Goal: Task Accomplishment & Management: Manage account settings

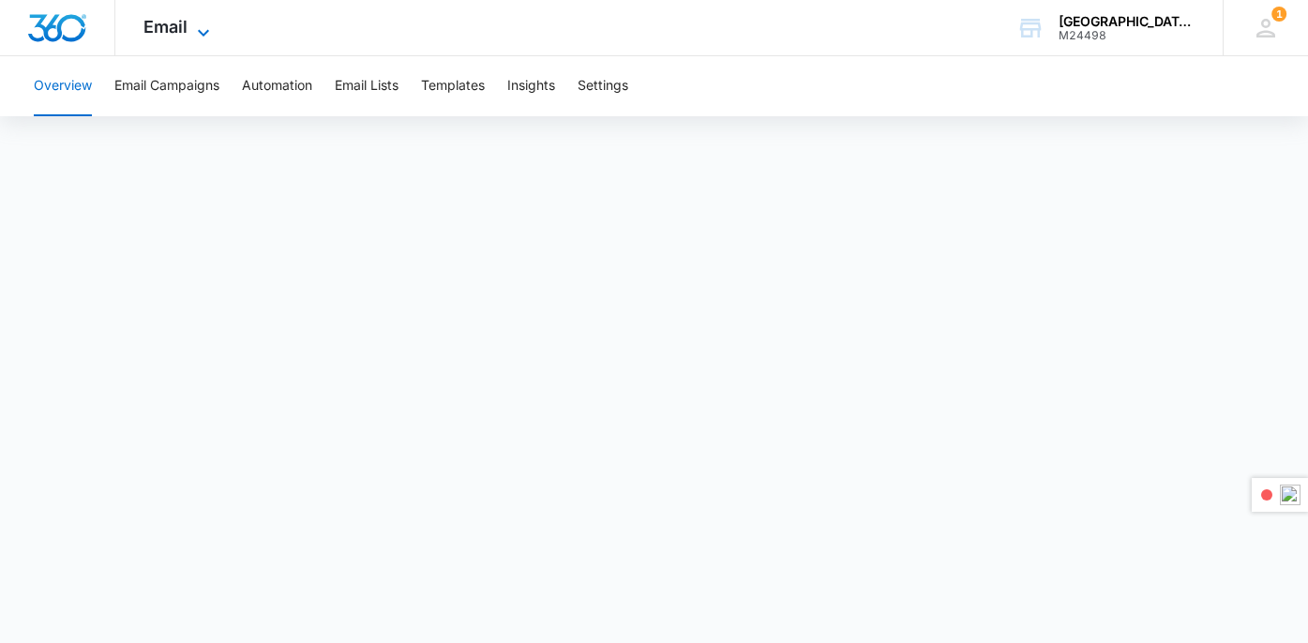
click at [185, 27] on span "Email" at bounding box center [165, 27] width 44 height 20
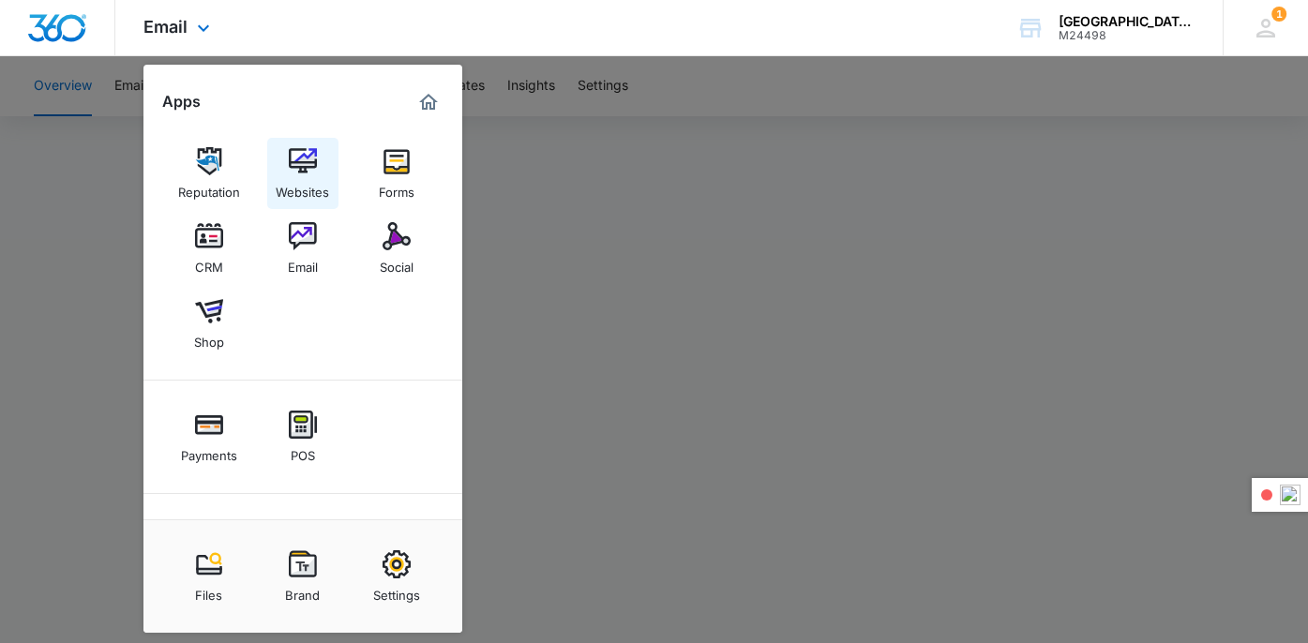
click at [311, 166] on img at bounding box center [303, 161] width 28 height 28
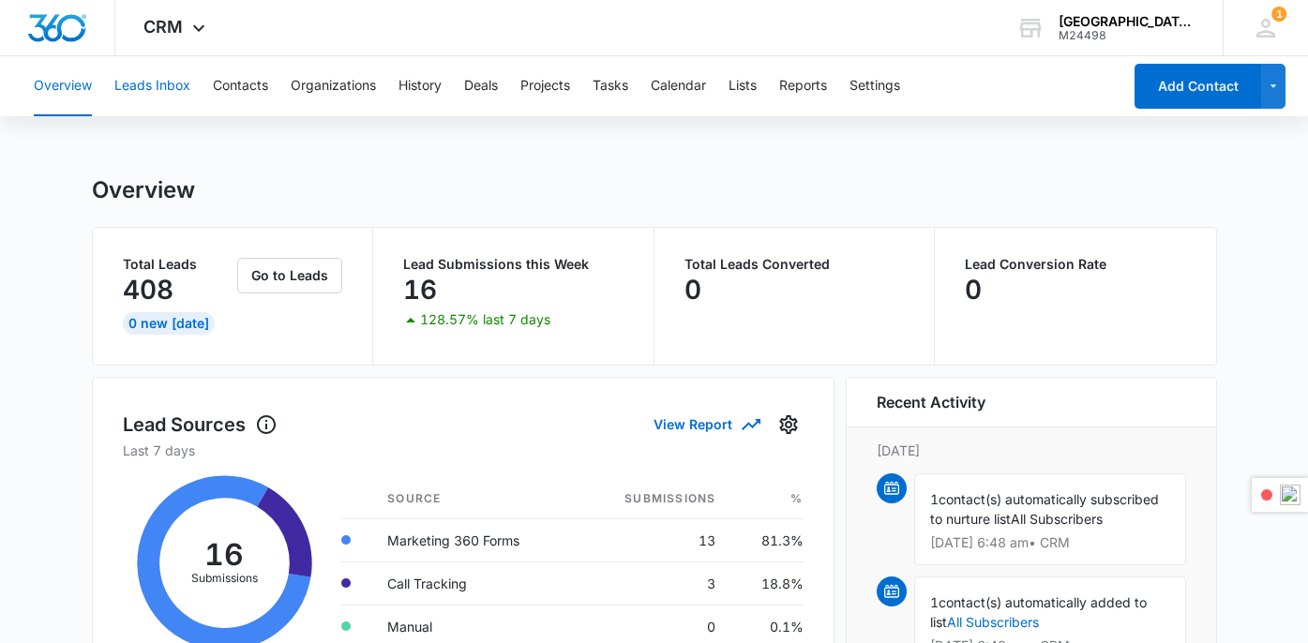
click at [173, 88] on button "Leads Inbox" at bounding box center [152, 86] width 76 height 60
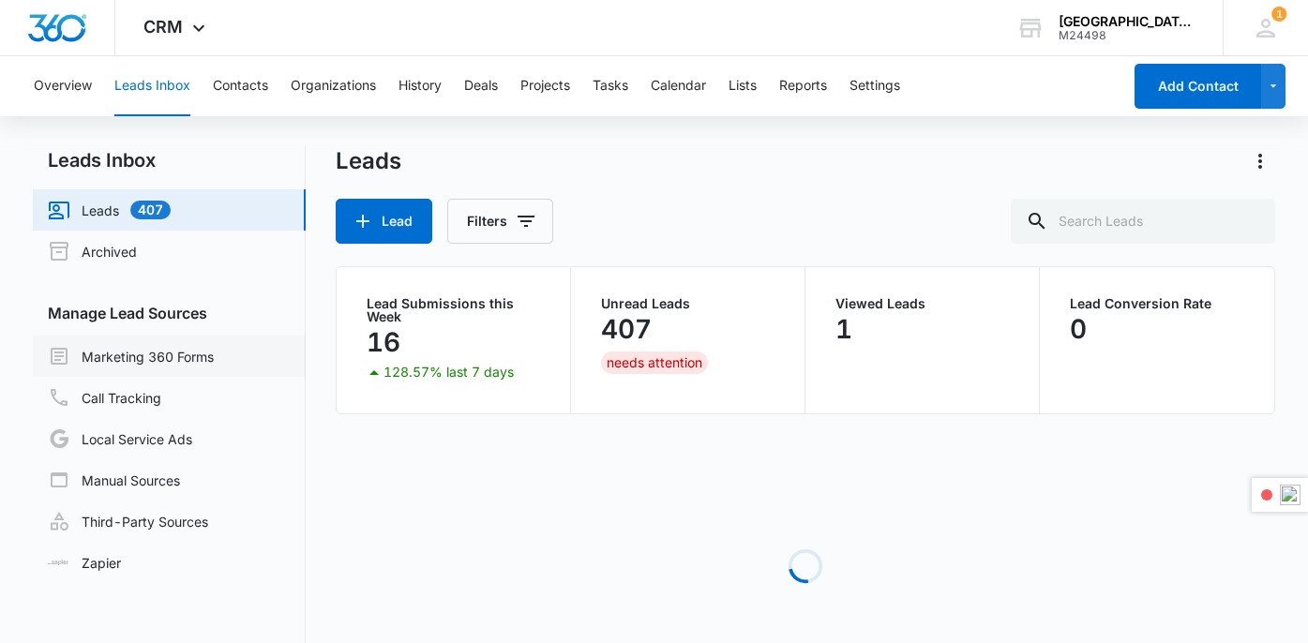
click at [173, 350] on link "Marketing 360 Forms" at bounding box center [131, 356] width 166 height 23
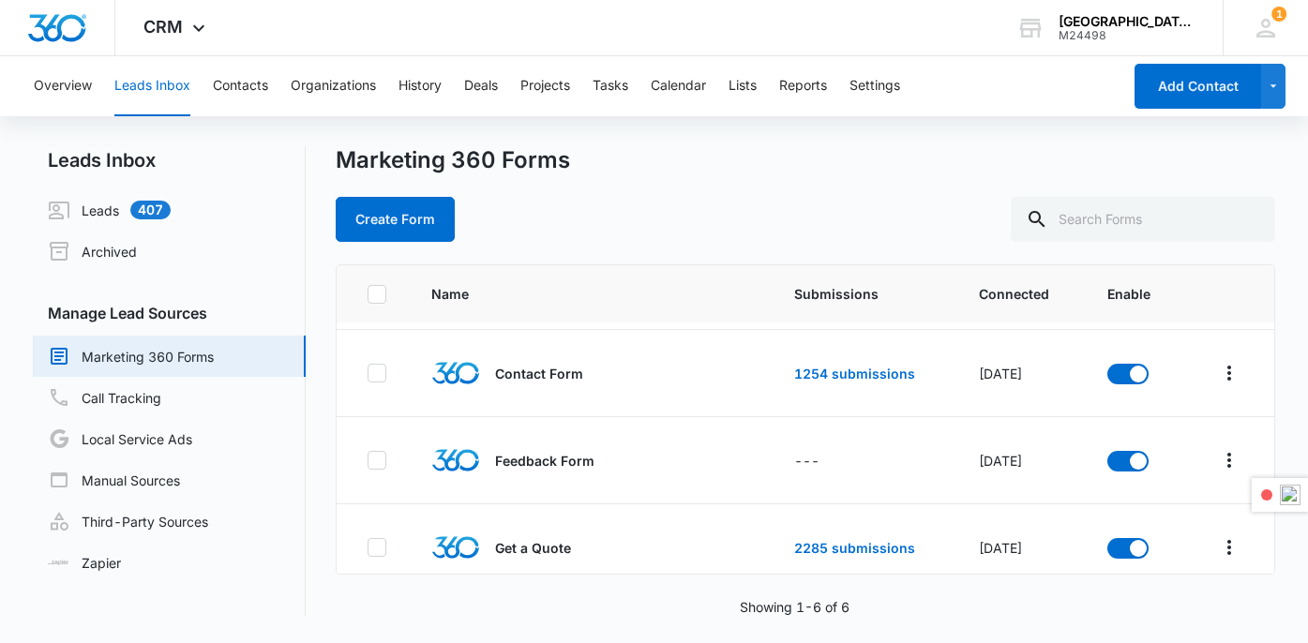
scroll to position [33, 0]
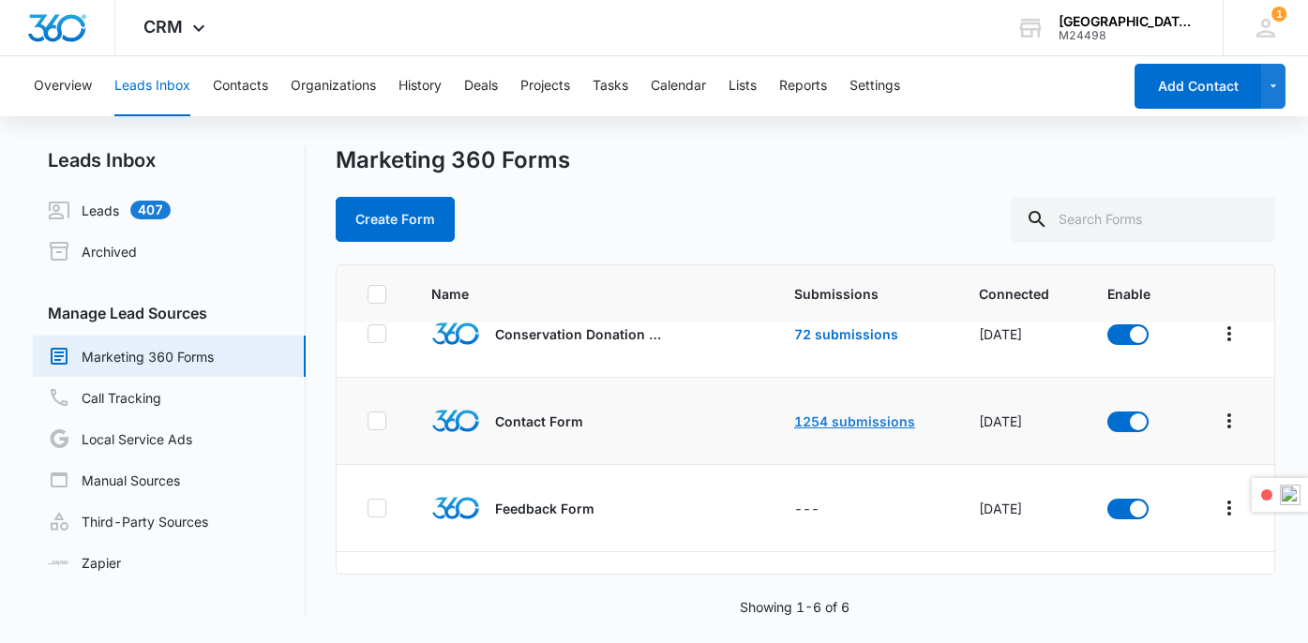
click at [834, 426] on link "1254 submissions" at bounding box center [854, 422] width 121 height 16
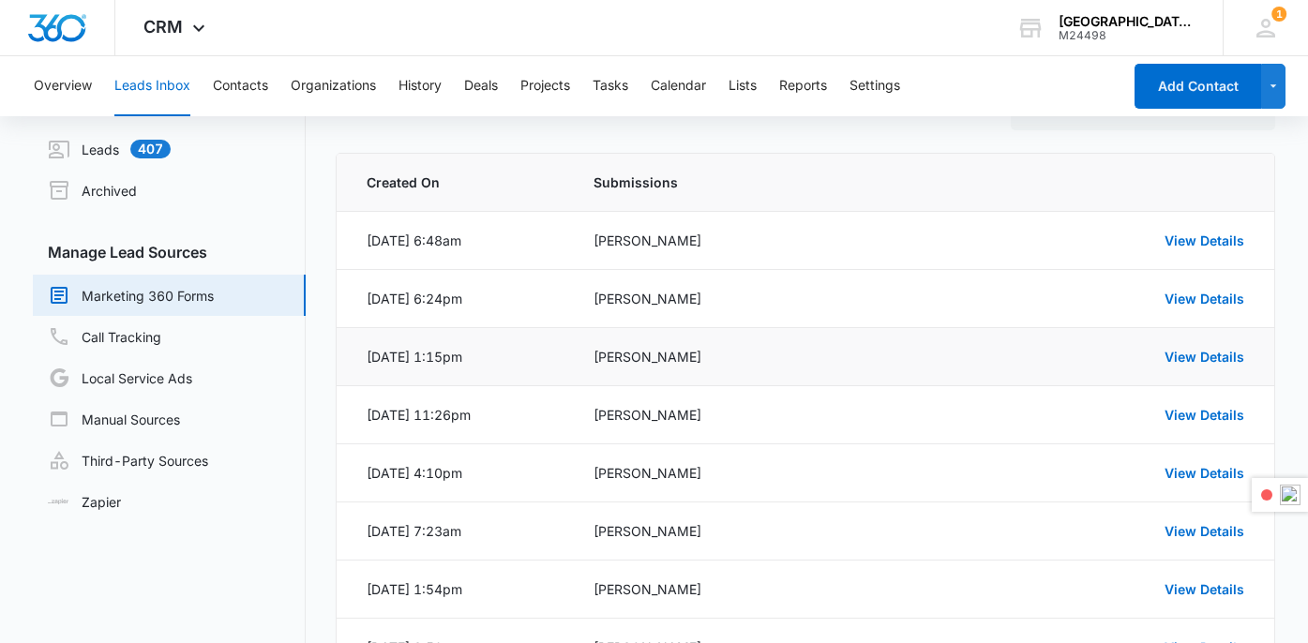
scroll to position [74, 0]
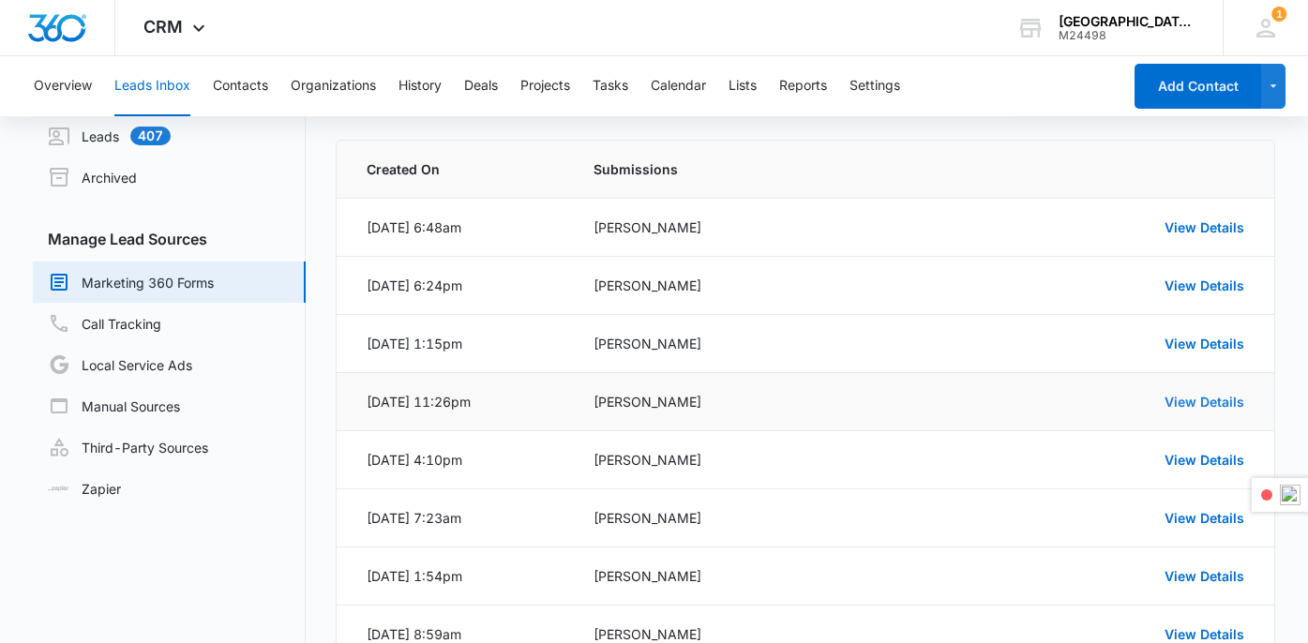
click at [1228, 406] on link "View Details" at bounding box center [1205, 402] width 80 height 16
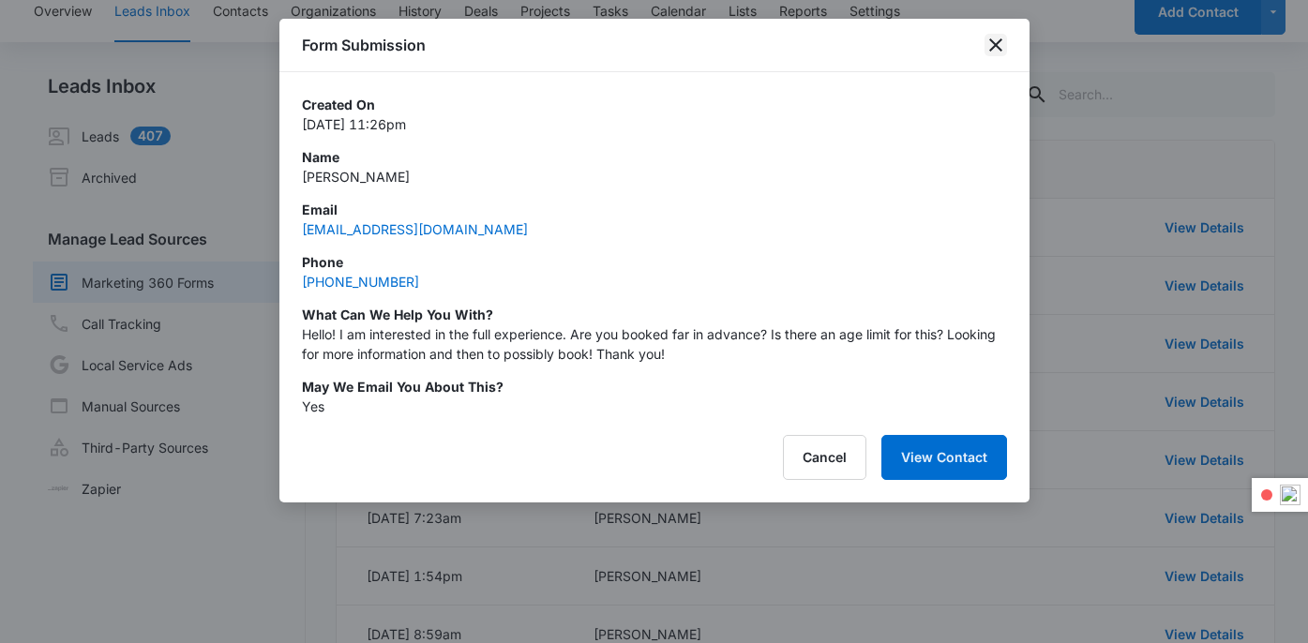
click at [997, 53] on icon "close" at bounding box center [996, 45] width 23 height 23
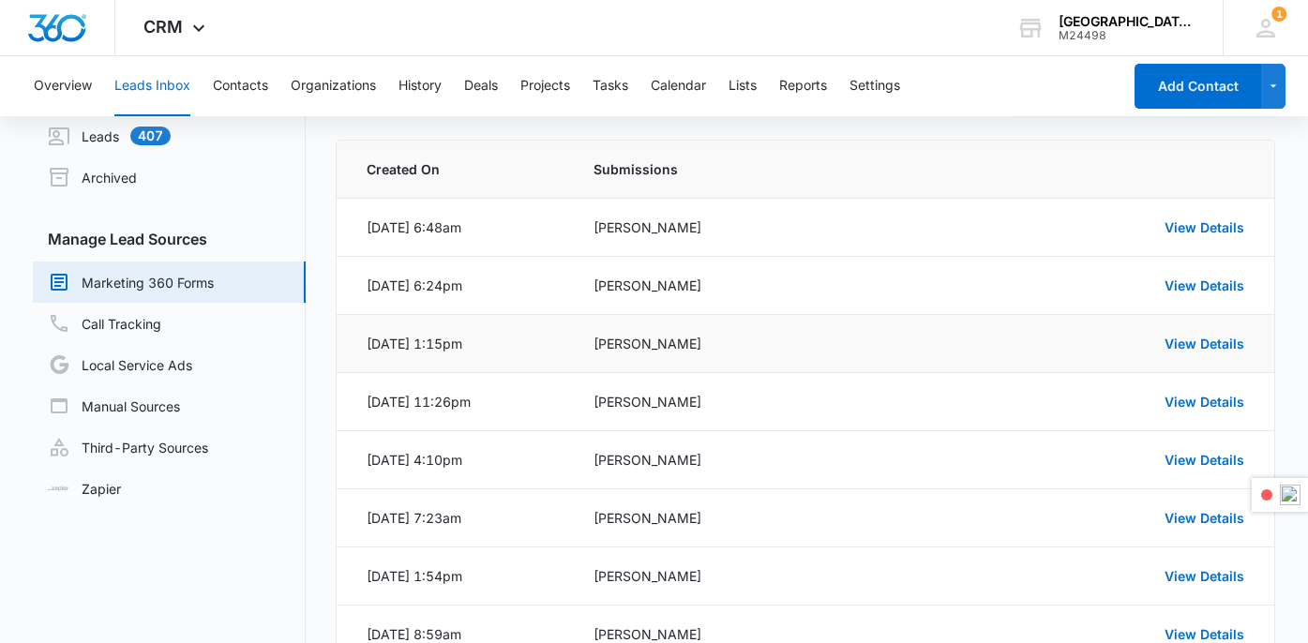
click at [1205, 352] on div "View Details" at bounding box center [1108, 344] width 274 height 20
click at [1191, 342] on link "View Details" at bounding box center [1205, 344] width 80 height 16
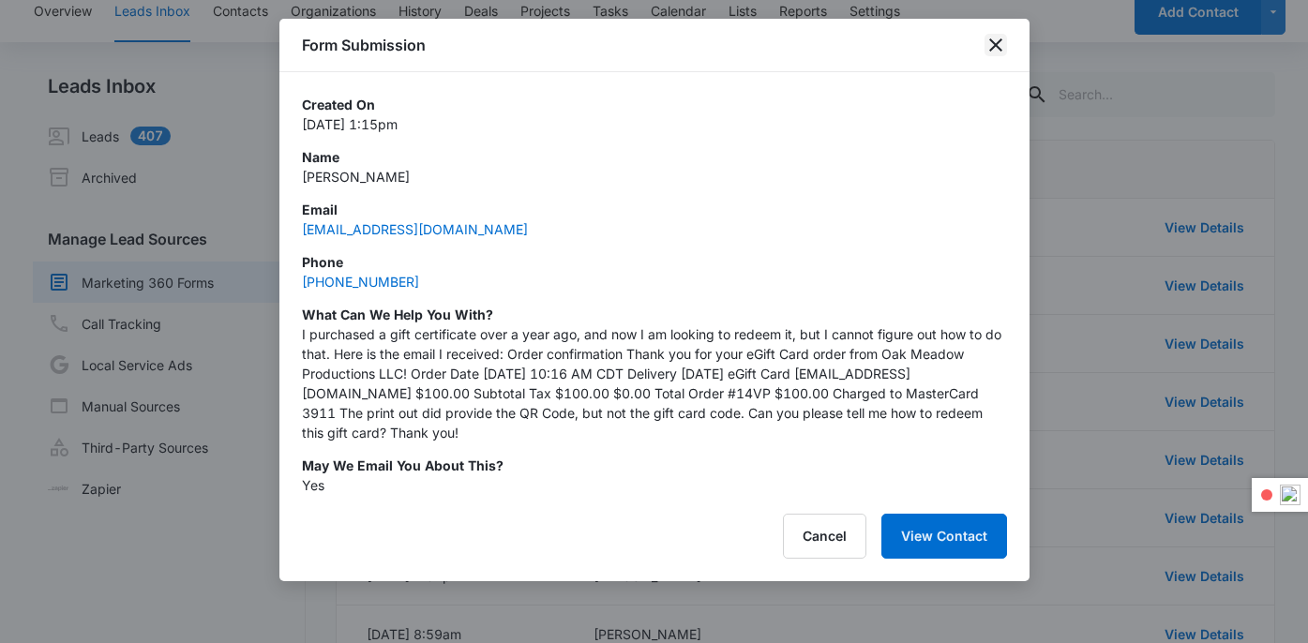
click at [998, 34] on icon "close" at bounding box center [996, 45] width 23 height 23
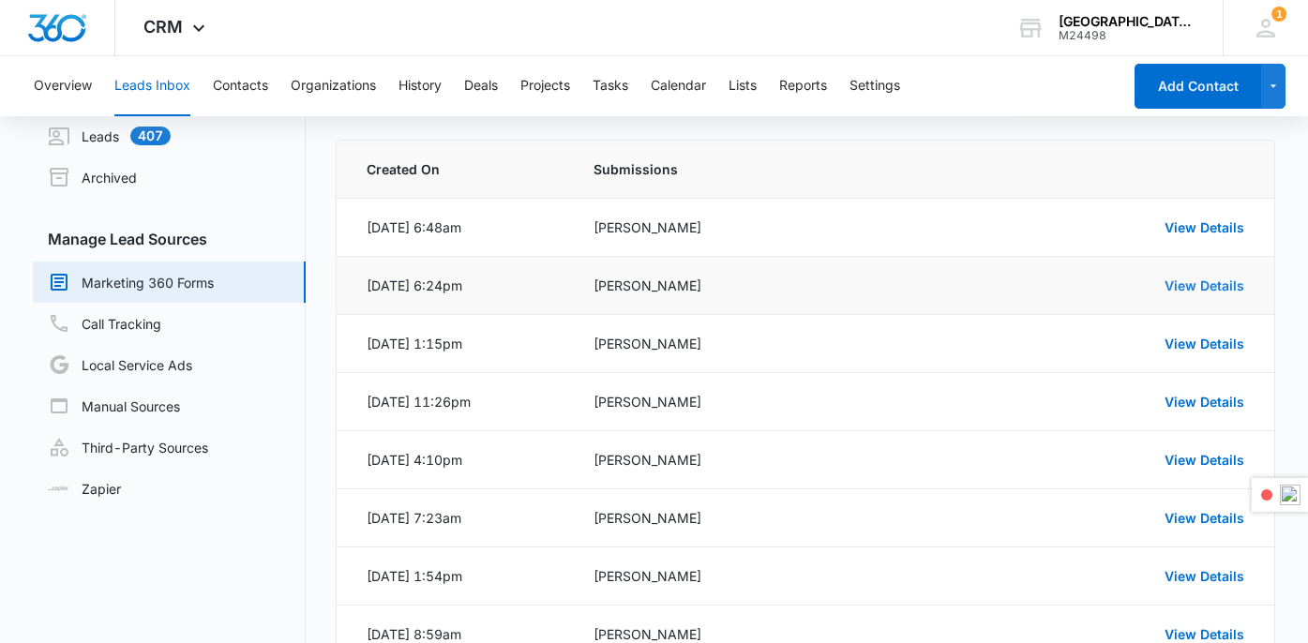
click at [1211, 286] on link "View Details" at bounding box center [1205, 286] width 80 height 16
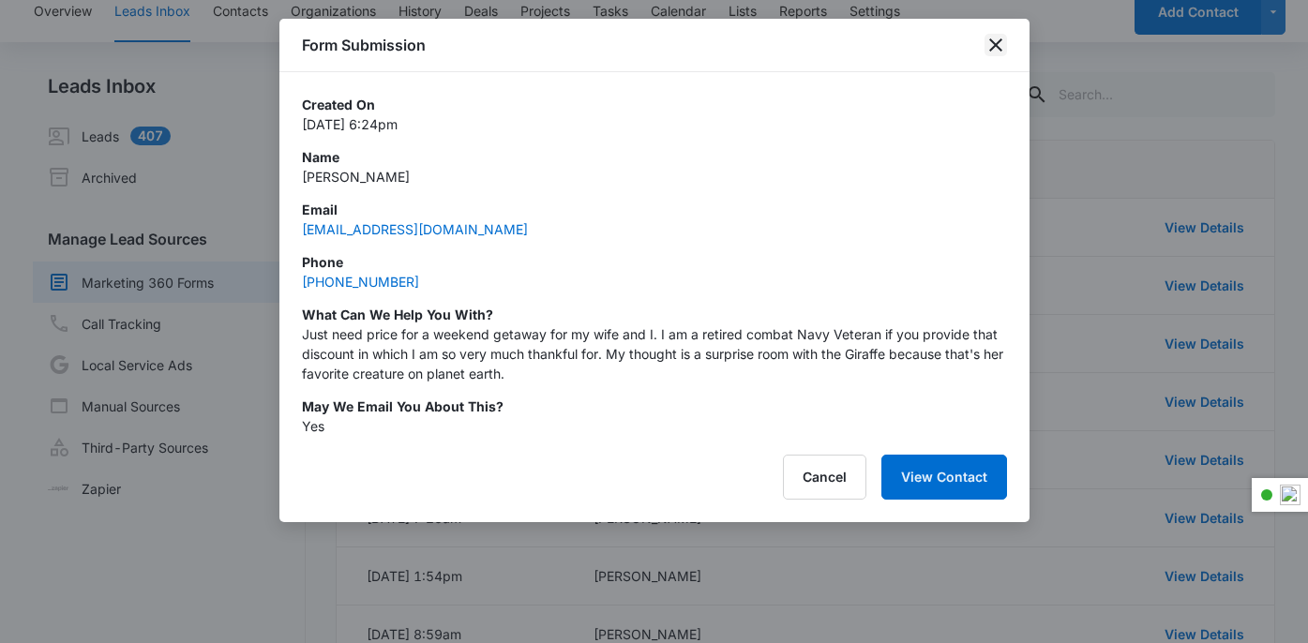
click at [996, 42] on icon "close" at bounding box center [996, 45] width 23 height 23
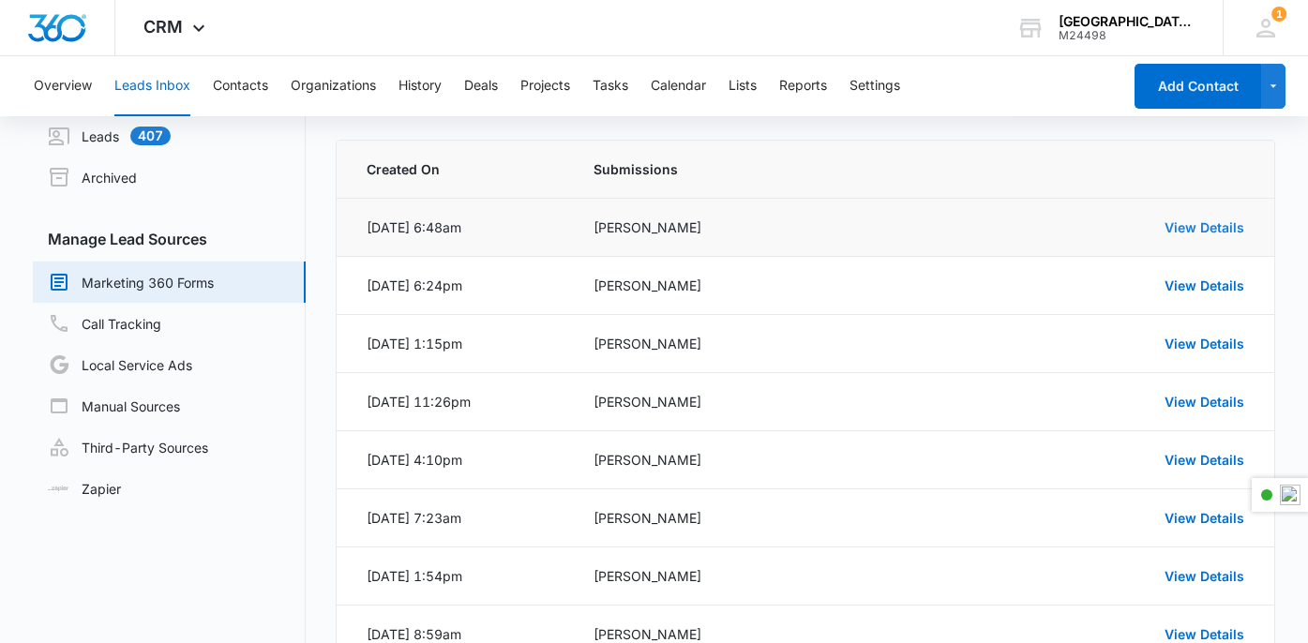
click at [1225, 223] on link "View Details" at bounding box center [1205, 227] width 80 height 16
